Goal: Task Accomplishment & Management: Manage account settings

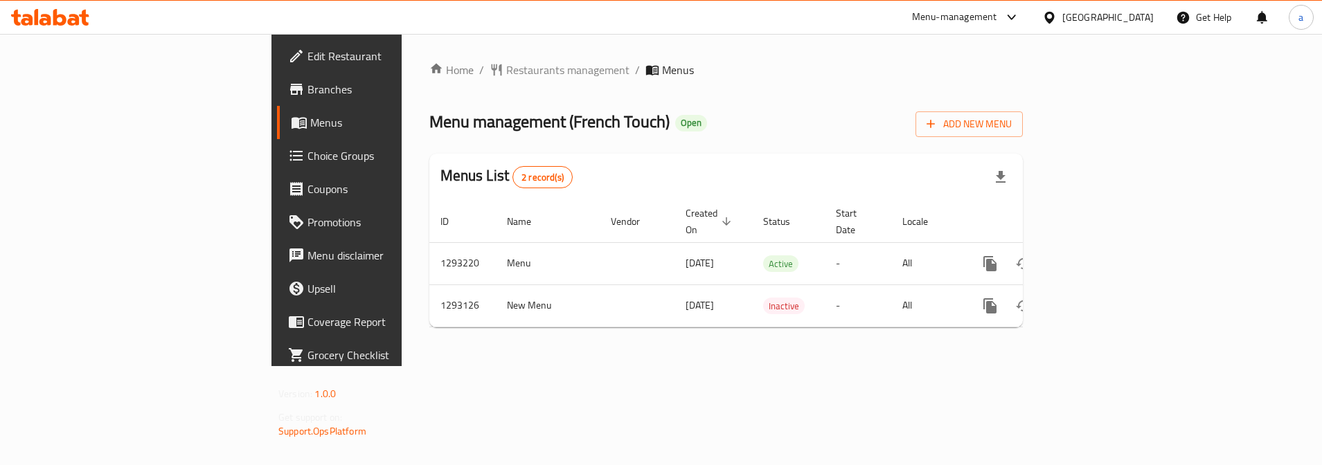
click at [307, 159] on span "Choice Groups" at bounding box center [394, 155] width 174 height 17
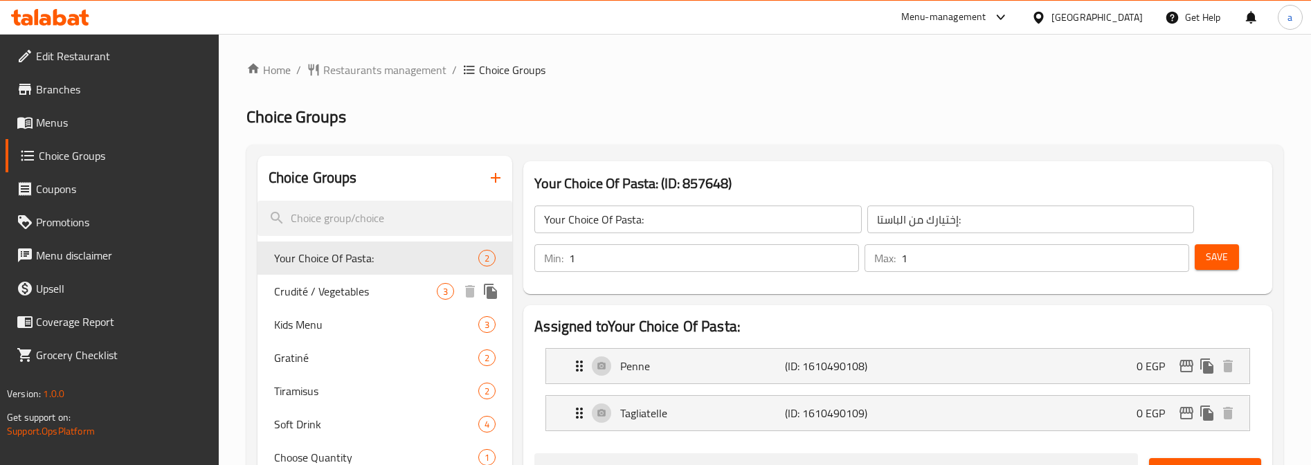
click at [357, 287] on span "Crudité / Vegetables" at bounding box center [355, 291] width 163 height 17
type input "Crudité / Vegetables"
type input "خضروات كروديت"
type input "0"
type input "3"
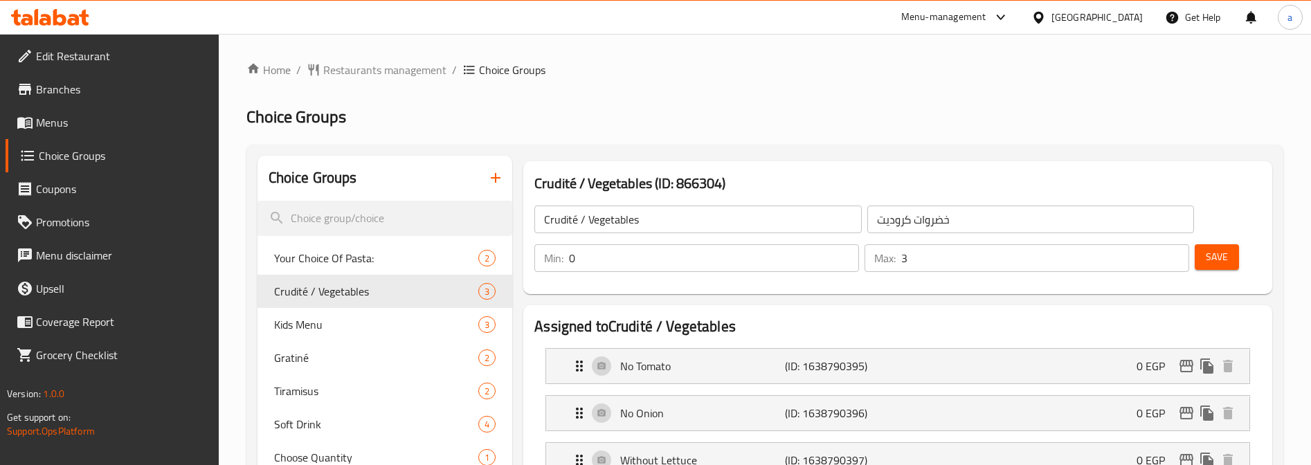
scroll to position [69, 0]
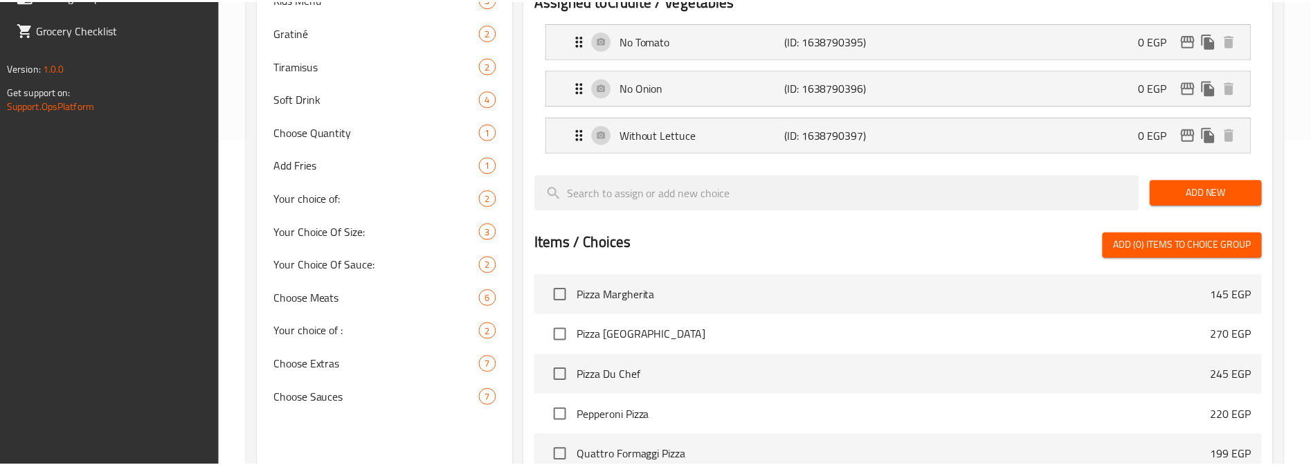
scroll to position [561, 0]
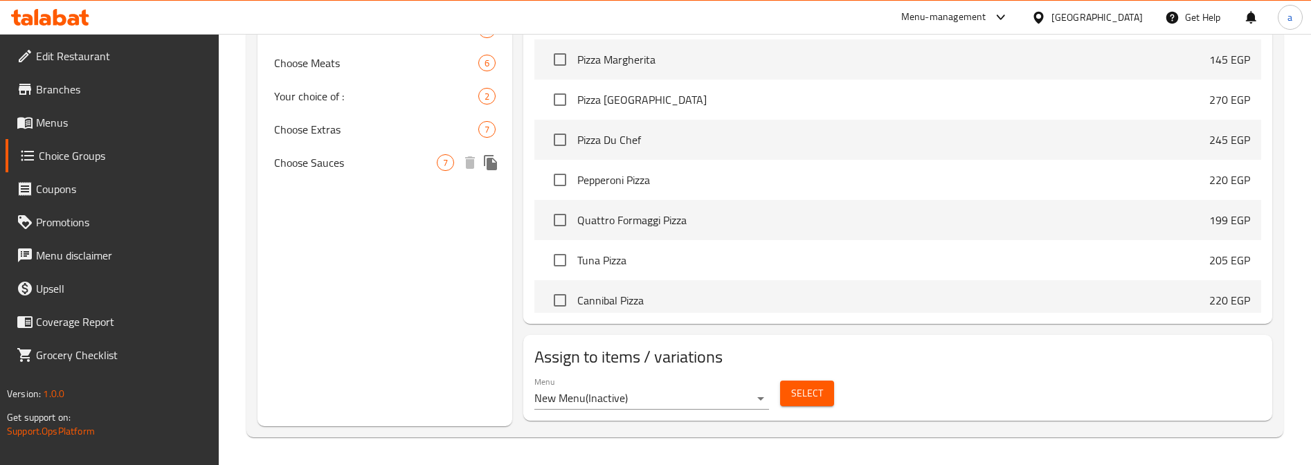
click at [397, 170] on span "Choose Sauces" at bounding box center [355, 162] width 163 height 17
type input "Choose Sauces"
type input "اختر الصلصات"
type input "2"
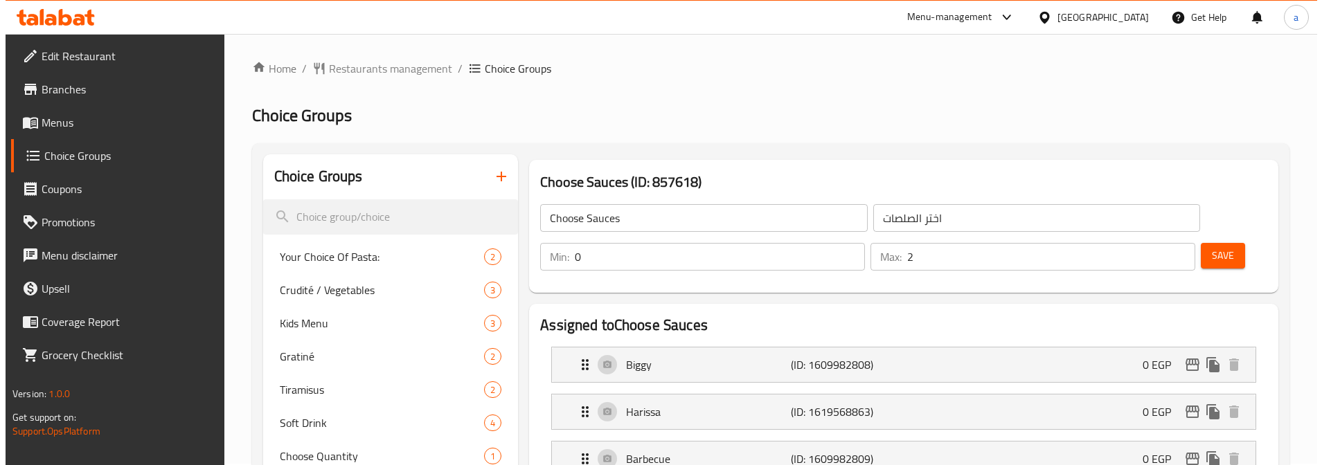
scroll to position [0, 0]
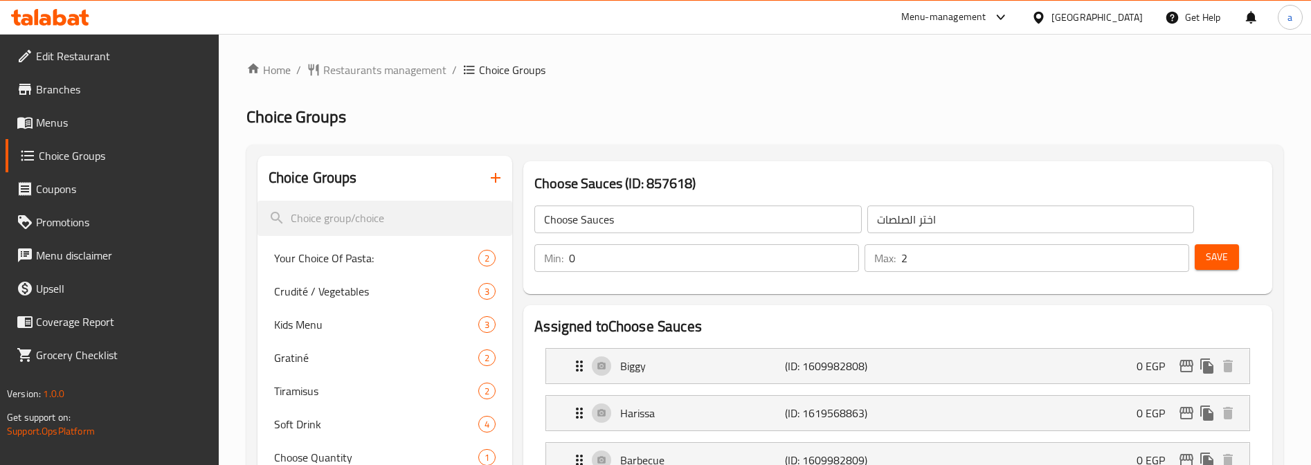
click at [1262, 289] on div "Choose Sauces (ID: 857618) Choose Sauces ​ اختر الصلصات ​ Min: 0 ​ Max: 2 ​ Save" at bounding box center [897, 227] width 749 height 133
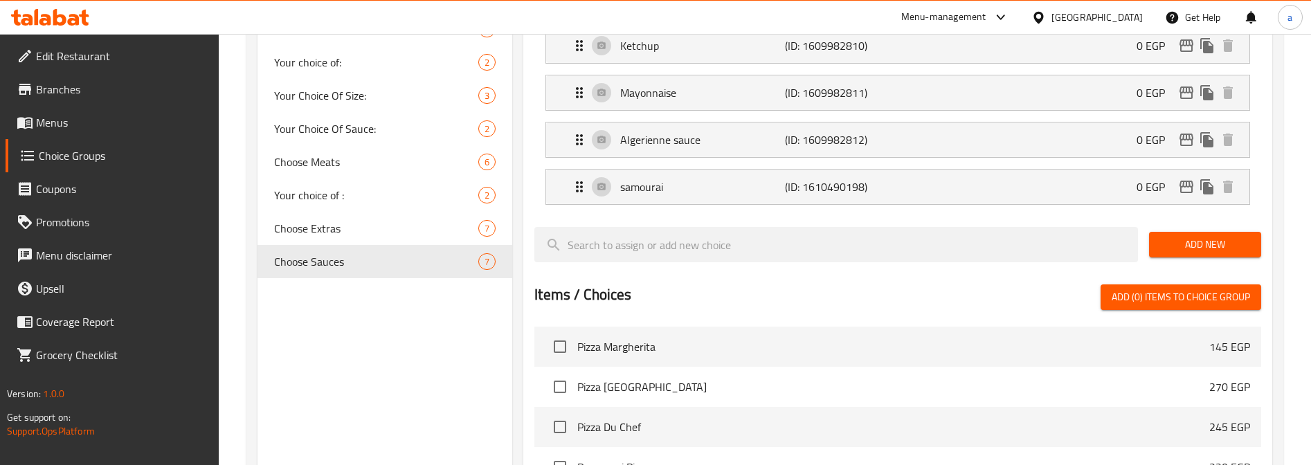
scroll to position [403, 0]
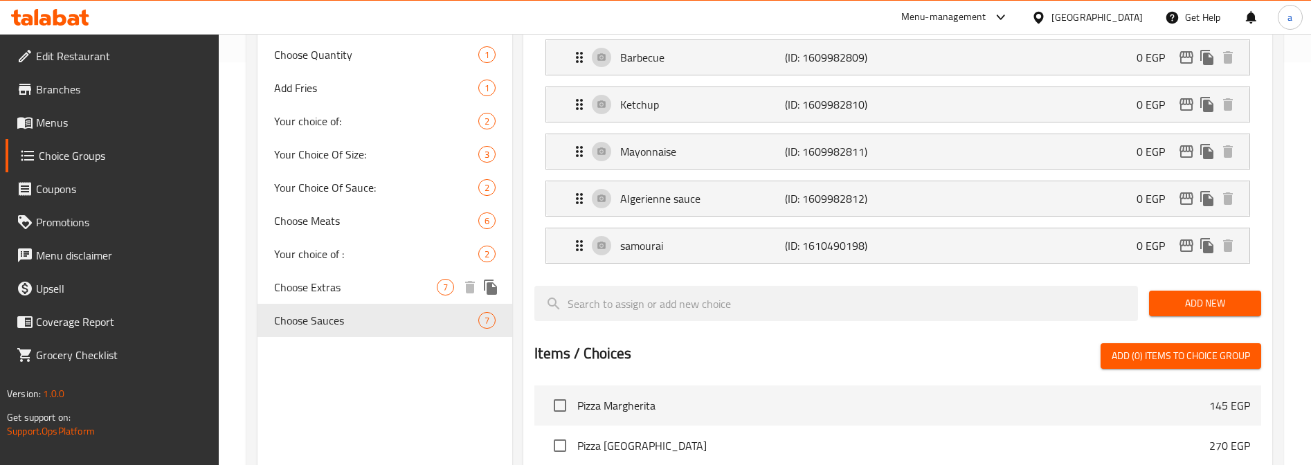
click at [401, 278] on div "Choose Extras 7" at bounding box center [385, 287] width 255 height 33
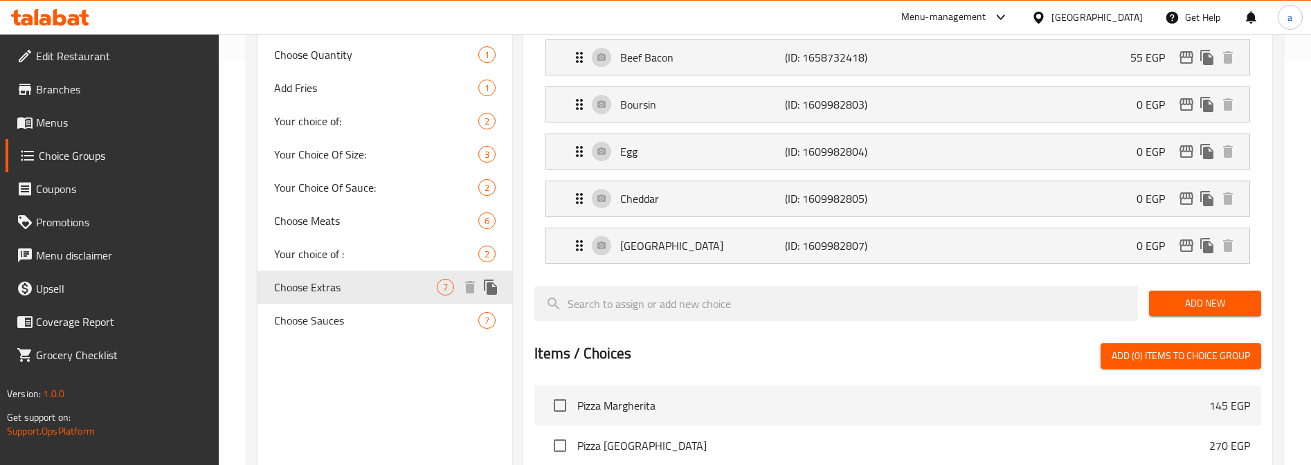
type input "Choose Extras"
type input "اختر الإضافات"
type input "6"
click at [1239, 218] on li "Cheddar (ID: 1609982805) 0 EGP Name (En) Cheddar Name (En) Name (Ar) شيدر Name …" at bounding box center [898, 198] width 727 height 47
click at [1264, 212] on div "Assigned to Choose Extras Vache Kiri (ID: 1609982802) 0 EGP Name (En) Vache Kir…" at bounding box center [897, 286] width 749 height 768
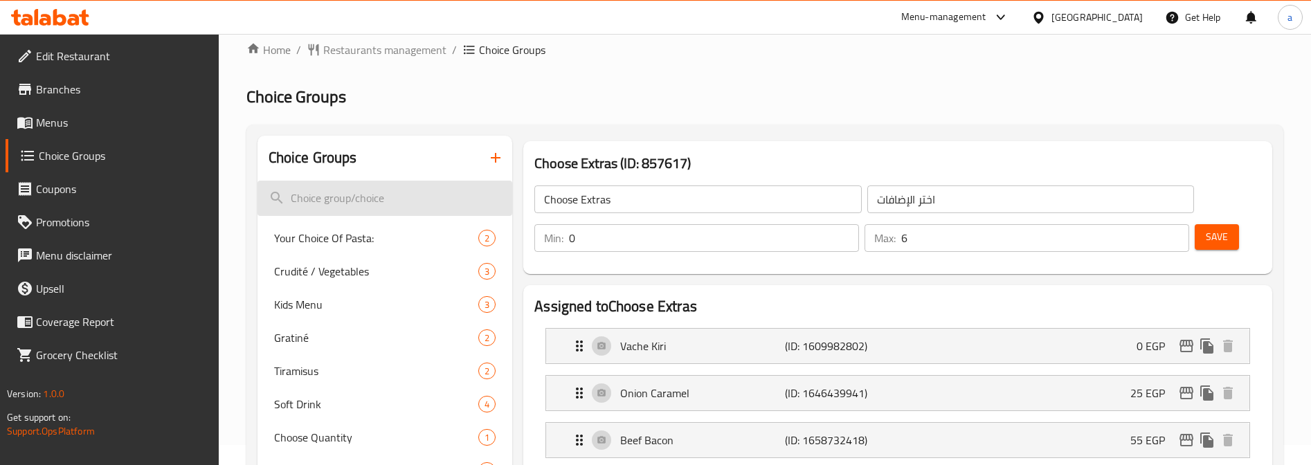
scroll to position [0, 0]
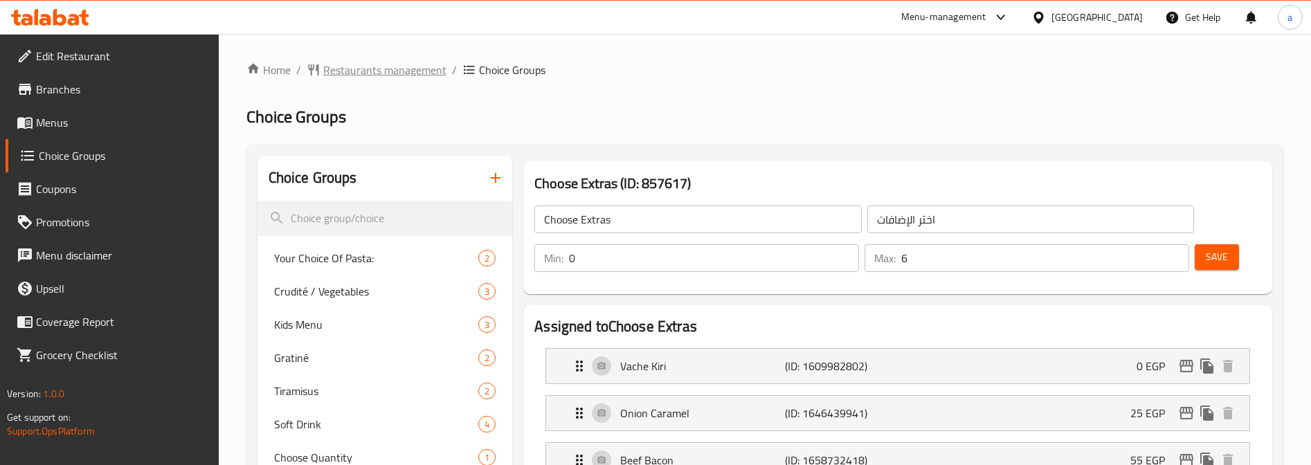
click at [388, 71] on span "Restaurants management" at bounding box center [384, 70] width 123 height 17
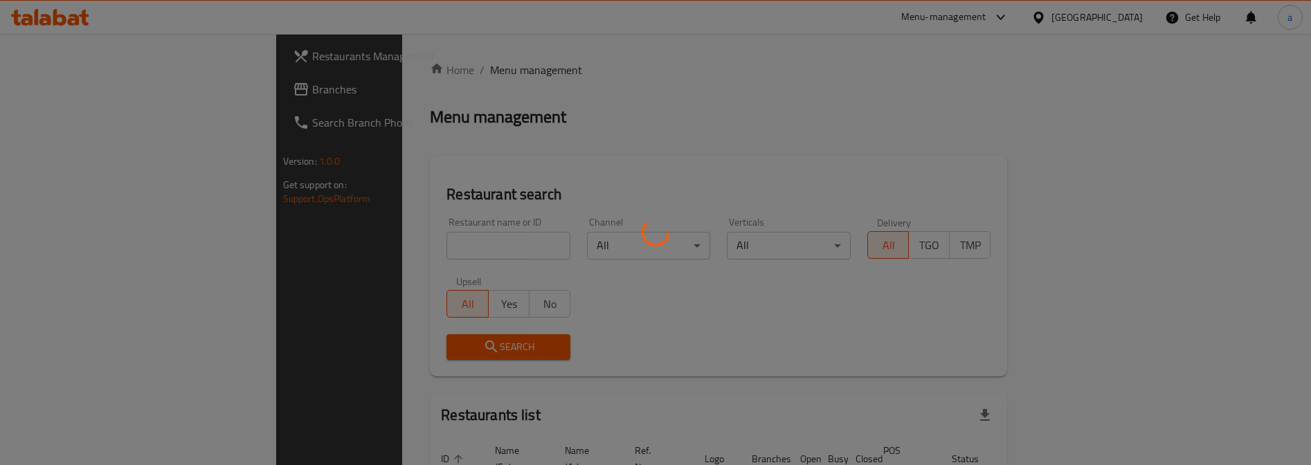
click at [84, 86] on div at bounding box center [655, 232] width 1311 height 465
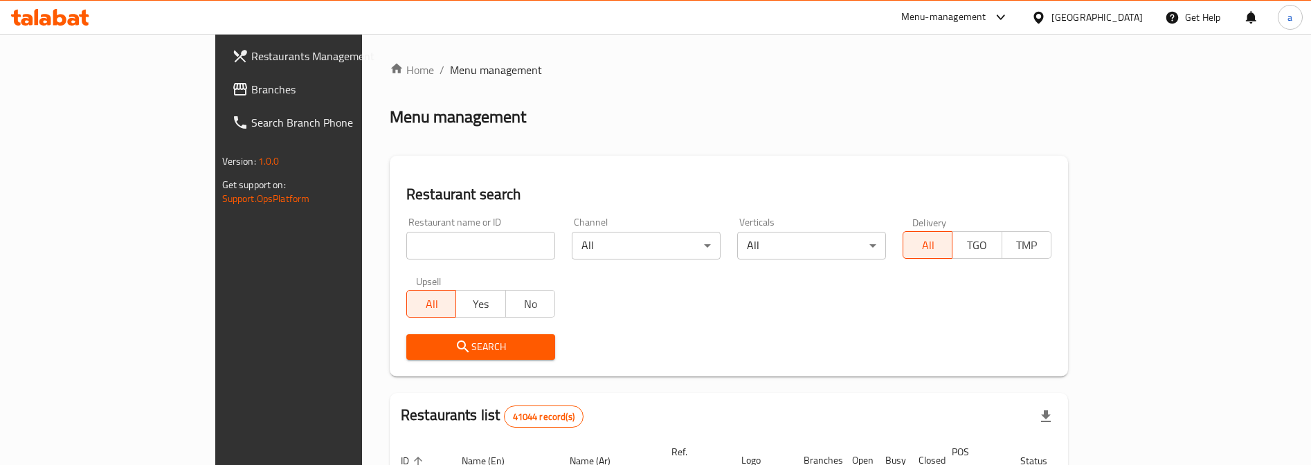
click at [251, 90] on span "Branches" at bounding box center [337, 89] width 172 height 17
